Goal: Navigation & Orientation: Find specific page/section

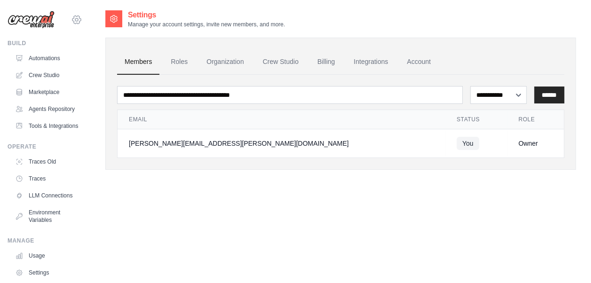
click at [71, 14] on icon at bounding box center [76, 19] width 11 height 11
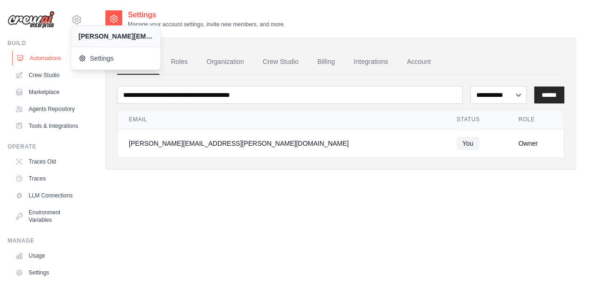
click at [39, 56] on link "Automations" at bounding box center [47, 58] width 71 height 15
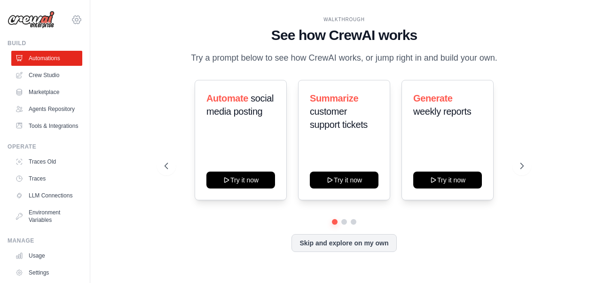
click at [71, 18] on icon at bounding box center [76, 19] width 11 height 11
click at [89, 34] on div "[PERSON_NAME][EMAIL_ADDRESS][PERSON_NAME][DOMAIN_NAME]" at bounding box center [115, 35] width 74 height 9
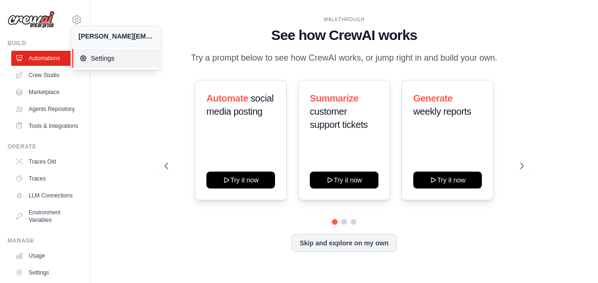
click at [110, 57] on span "Settings" at bounding box center [116, 58] width 74 height 9
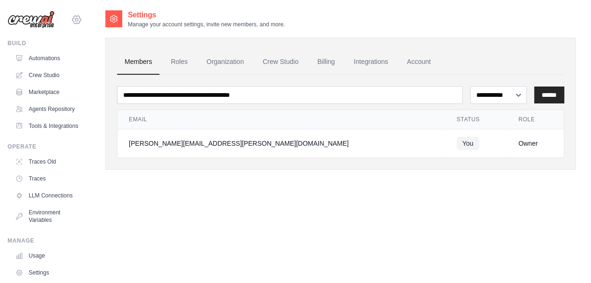
click at [73, 17] on icon at bounding box center [76, 19] width 11 height 11
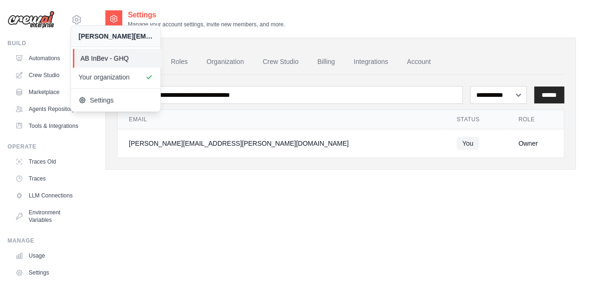
click at [102, 57] on span "AB InBev - GHQ" at bounding box center [117, 58] width 74 height 9
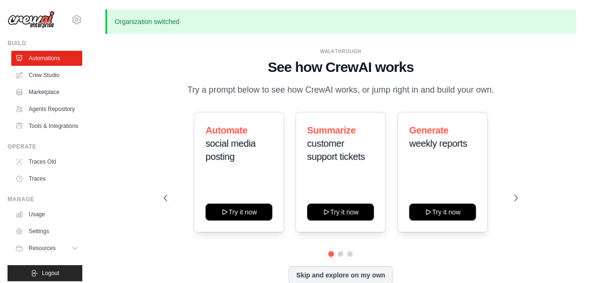
click at [120, 55] on div "WALKTHROUGH See how [PERSON_NAME] works Try a prompt below to see how [PERSON_N…" at bounding box center [340, 173] width 471 height 264
click at [58, 110] on link "Agents Repository" at bounding box center [47, 109] width 71 height 15
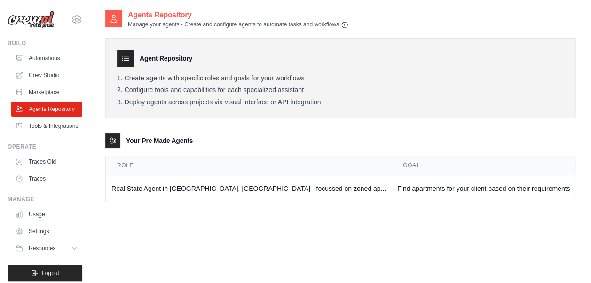
scroll to position [19, 0]
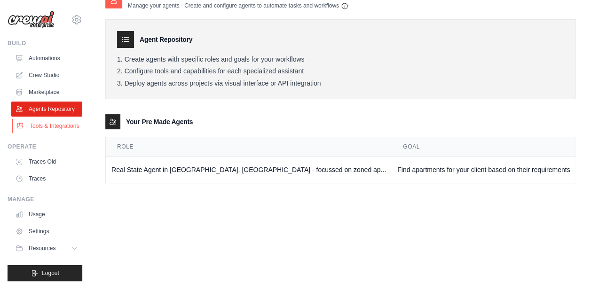
click at [52, 133] on link "Tools & Integrations" at bounding box center [47, 125] width 71 height 15
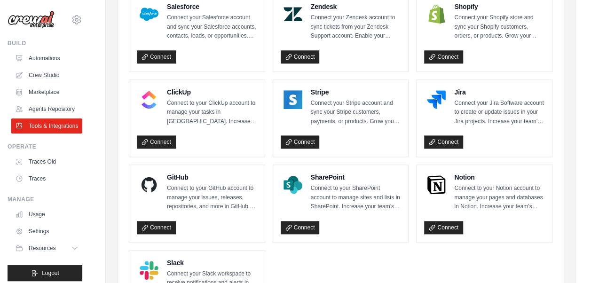
scroll to position [558, 0]
